Goal: Find specific page/section: Find specific page/section

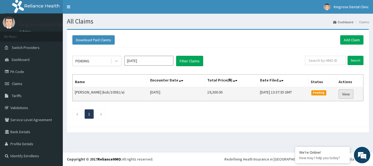
click at [340, 94] on link "View" at bounding box center [345, 93] width 15 height 9
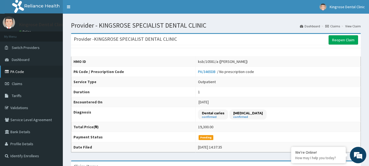
click at [20, 74] on link "PA Code" at bounding box center [31, 71] width 63 height 12
